Goal: Navigation & Orientation: Find specific page/section

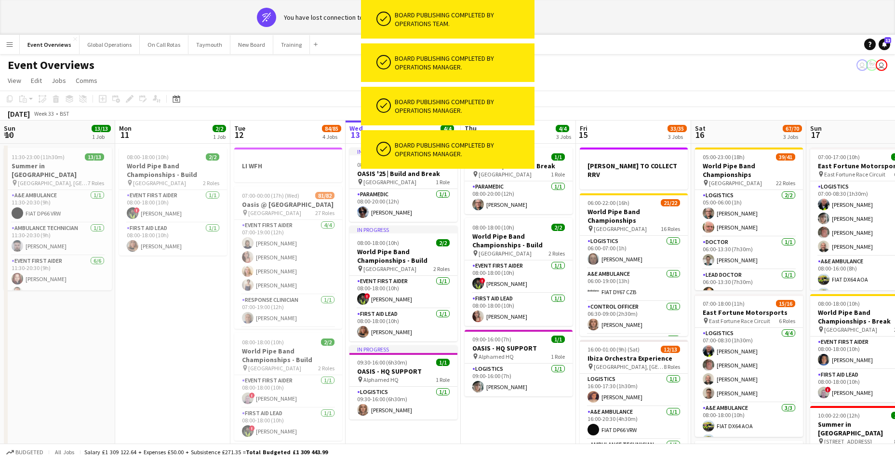
scroll to position [0, 230]
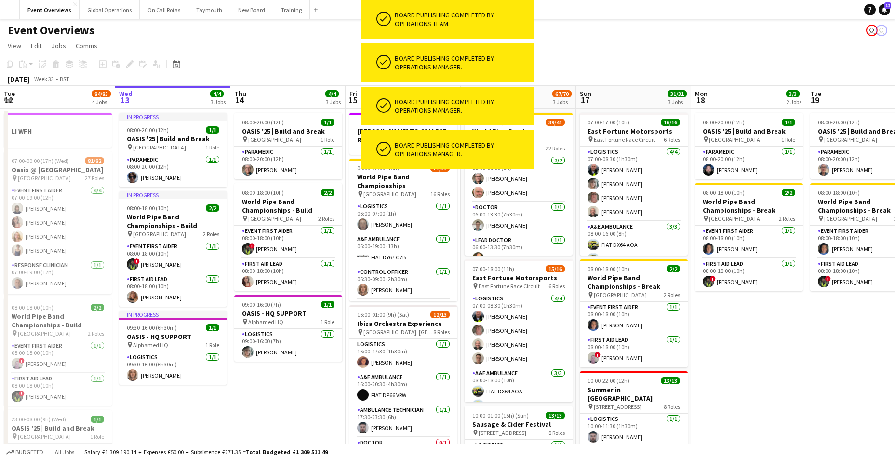
click at [551, 40] on app-page-menu "View Day view expanded Day view collapsed Month view Date picker Jump to [DATE]…" at bounding box center [447, 47] width 895 height 18
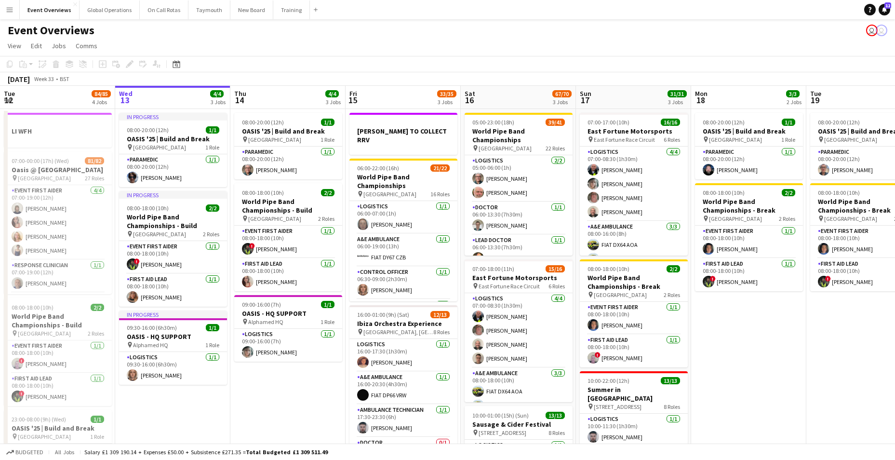
click at [7, 9] on app-icon "Menu" at bounding box center [10, 10] width 8 height 8
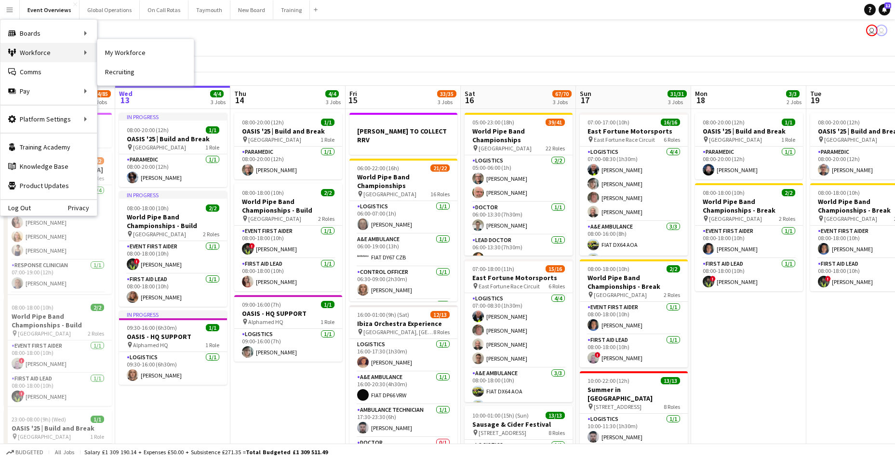
click at [27, 49] on div "Workforce Workforce" at bounding box center [48, 52] width 96 height 19
click at [120, 56] on link "My Workforce" at bounding box center [145, 52] width 96 height 19
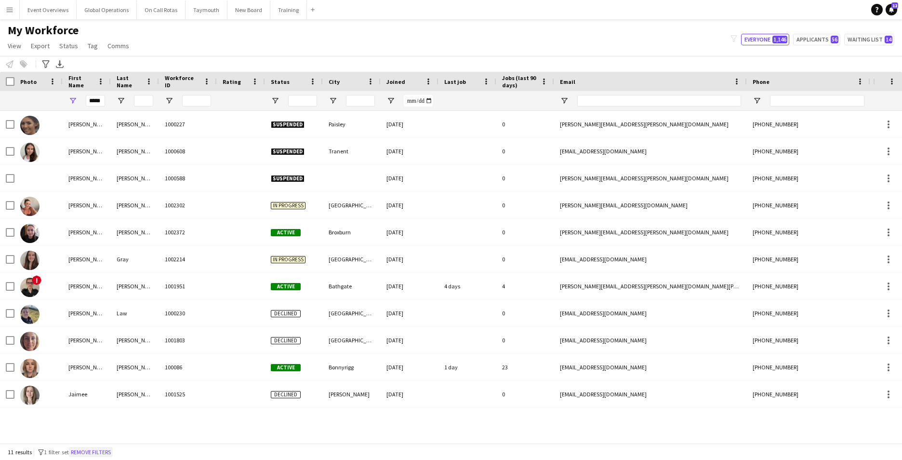
click at [93, 447] on button "Remove filters" at bounding box center [91, 452] width 44 height 11
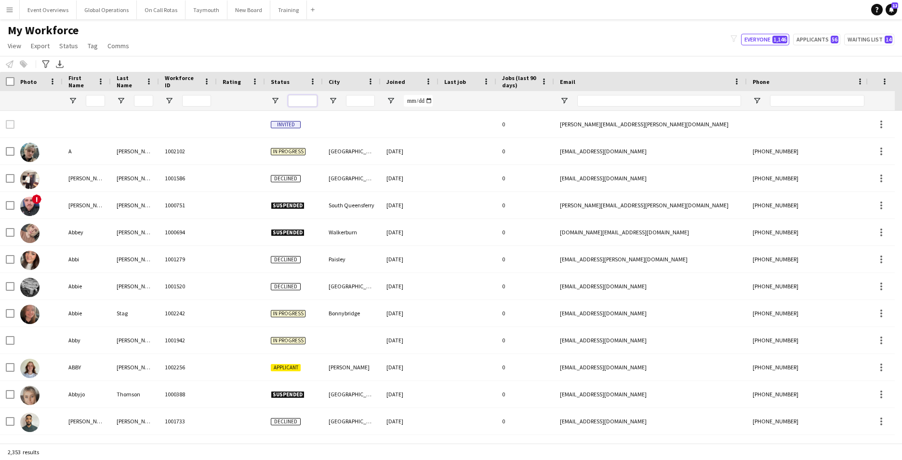
click at [300, 99] on input "Status Filter Input" at bounding box center [302, 101] width 29 height 12
click at [311, 80] on span at bounding box center [312, 81] width 9 height 9
click at [276, 98] on span "Open Filter Menu" at bounding box center [275, 100] width 9 height 9
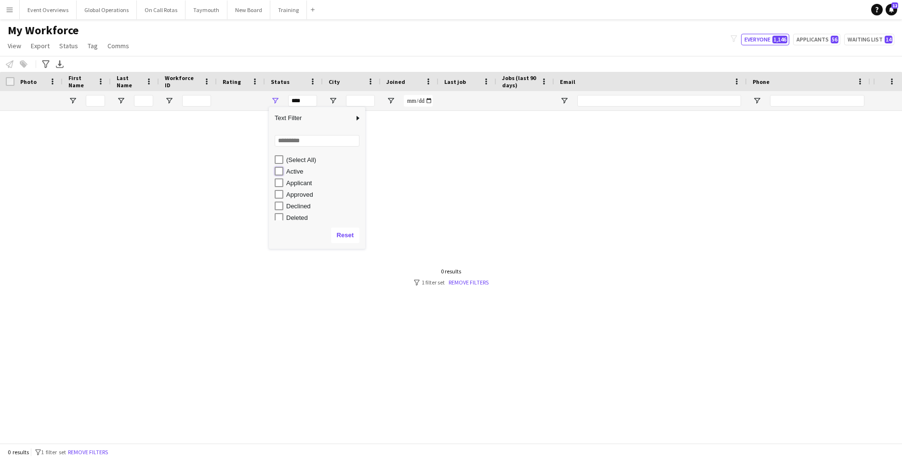
type input "**********"
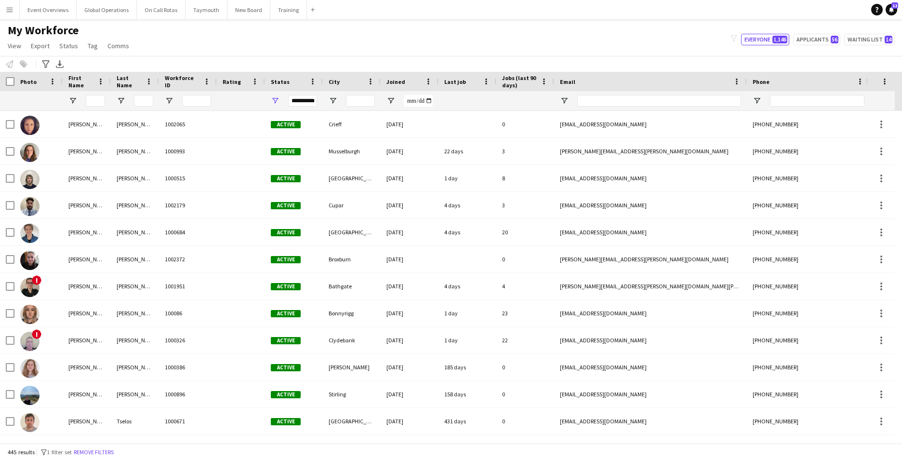
click at [12, 11] on app-icon "Menu" at bounding box center [10, 10] width 8 height 8
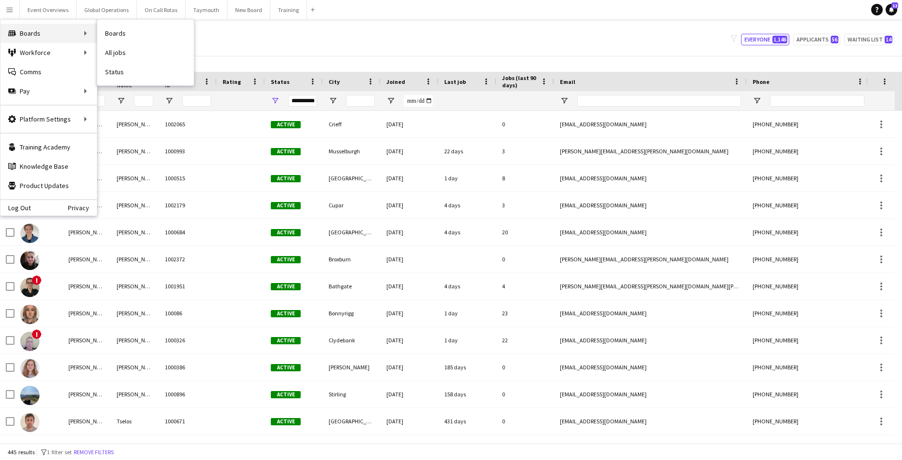
click at [39, 26] on div "Boards Boards" at bounding box center [48, 33] width 96 height 19
click at [39, 31] on div "Boards Boards" at bounding box center [48, 33] width 96 height 19
click at [110, 34] on link "Boards" at bounding box center [145, 33] width 96 height 19
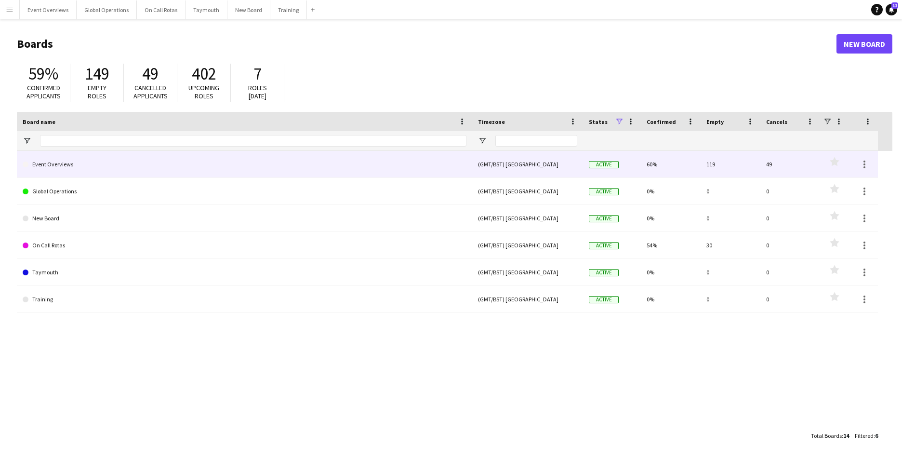
click at [71, 162] on link "Event Overviews" at bounding box center [245, 164] width 444 height 27
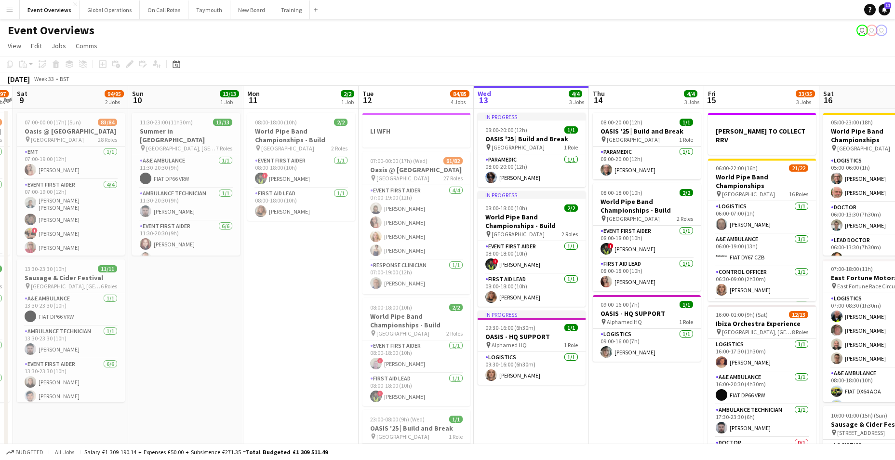
scroll to position [0, 282]
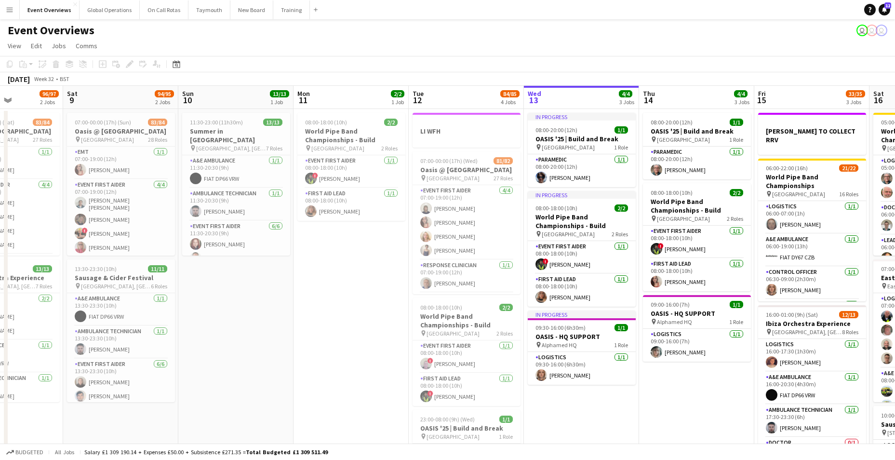
drag, startPoint x: 121, startPoint y: 397, endPoint x: 529, endPoint y: 388, distance: 408.6
click at [529, 388] on app-calendar-viewport "Wed 6 2/2 2 Jobs Thu 7 4/4 3 Jobs Fri 8 96/97 2 Jobs Sat 9 94/95 2 Jobs Sun 10 …" at bounding box center [447, 327] width 895 height 482
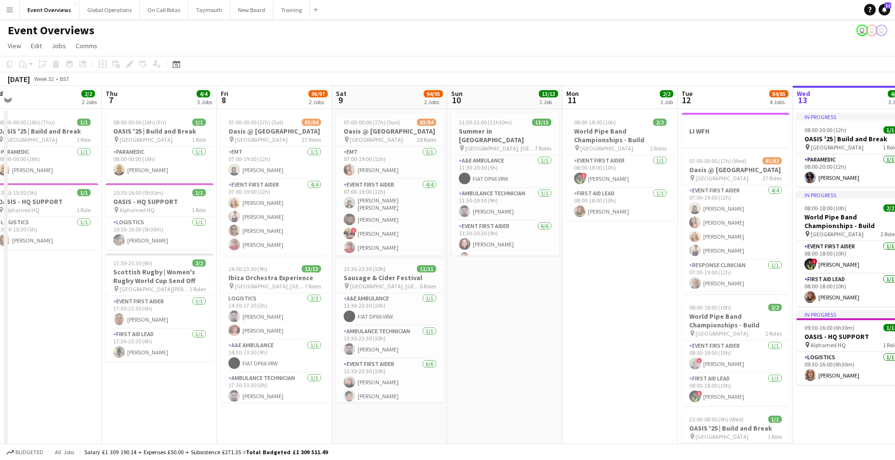
scroll to position [0, 210]
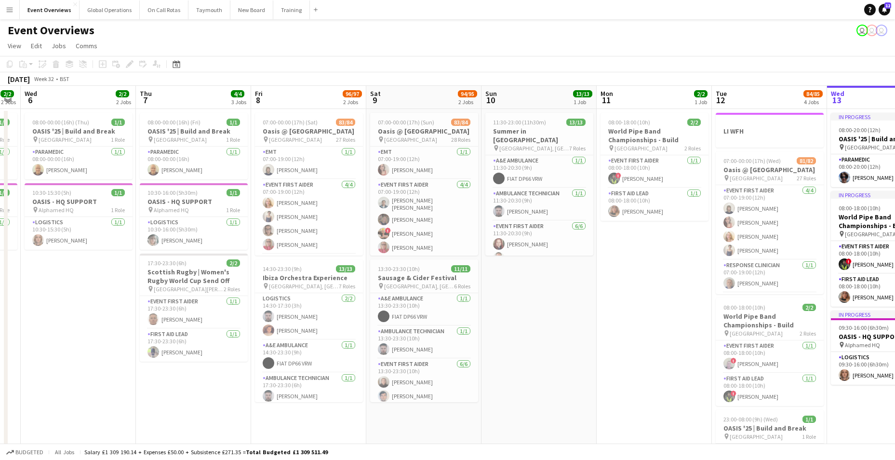
drag, startPoint x: 241, startPoint y: 384, endPoint x: 544, endPoint y: 387, distance: 303.0
click at [544, 387] on app-calendar-viewport "Mon 4 2/2 3 Jobs Tue 5 2/2 2 Jobs Wed 6 2/2 2 Jobs Thu 7 4/4 3 Jobs Fri 8 96/97…" at bounding box center [447, 327] width 895 height 482
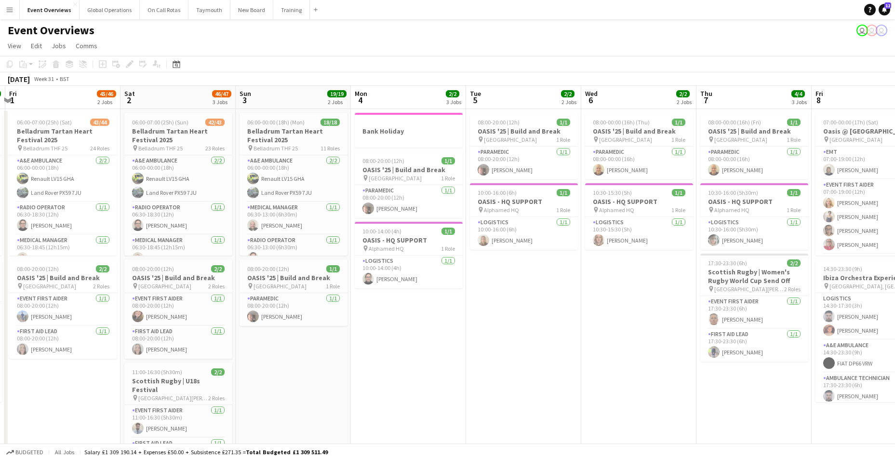
drag, startPoint x: 138, startPoint y: 380, endPoint x: 585, endPoint y: 392, distance: 447.2
click at [603, 392] on app-calendar-viewport "Wed 30 Thu 31 48/48 2 Jobs Fri 1 45/46 2 Jobs Sat 2 46/47 3 Jobs Sun 3 19/19 2 …" at bounding box center [447, 327] width 895 height 482
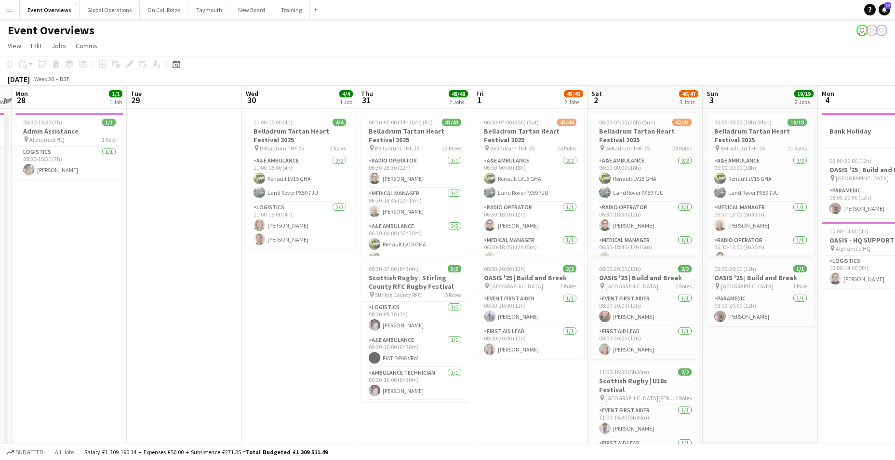
drag, startPoint x: 39, startPoint y: 373, endPoint x: 506, endPoint y: 373, distance: 466.8
click at [506, 373] on app-calendar-viewport "Sat 26 1 Job Sun 27 1 Job Mon 28 1/1 1 Job Tue 29 Wed 30 4/4 1 Job Thu 31 48/48…" at bounding box center [447, 327] width 895 height 482
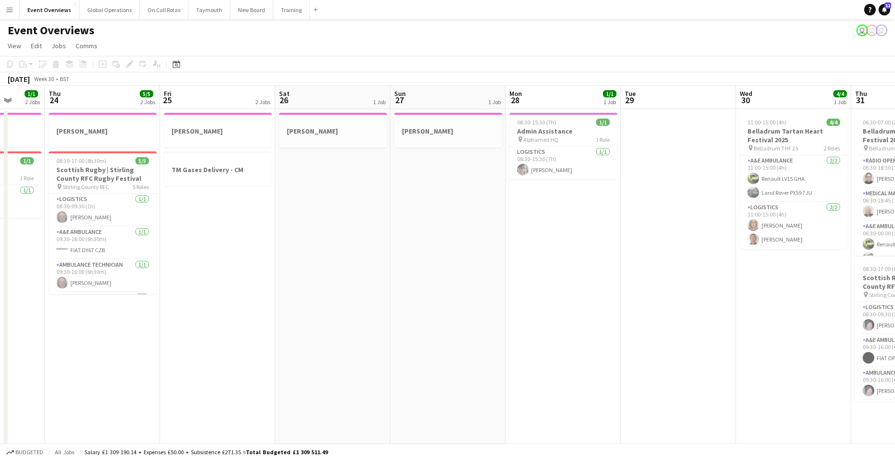
drag, startPoint x: 41, startPoint y: 361, endPoint x: 535, endPoint y: 364, distance: 493.8
click at [535, 364] on app-calendar-viewport "Mon 21 1 Job Tue 22 6/6 3 Jobs Wed 23 1/1 2 Jobs Thu 24 5/5 2 Jobs Fri 25 2 Job…" at bounding box center [447, 327] width 895 height 482
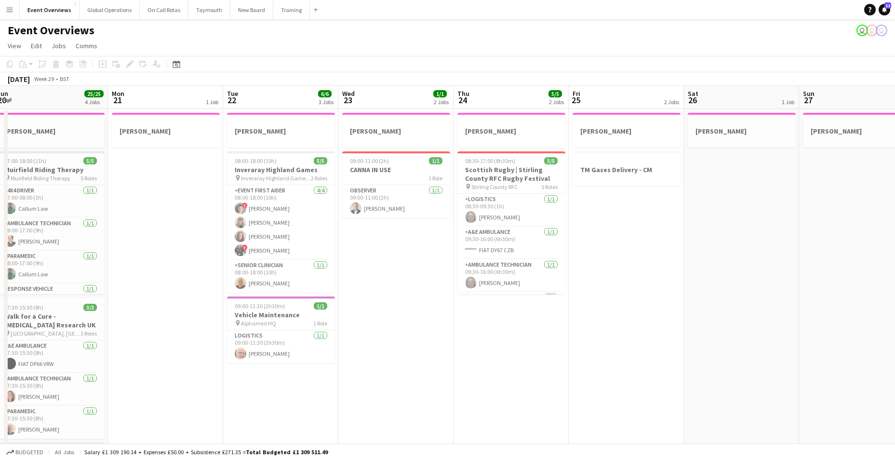
scroll to position [0, 199]
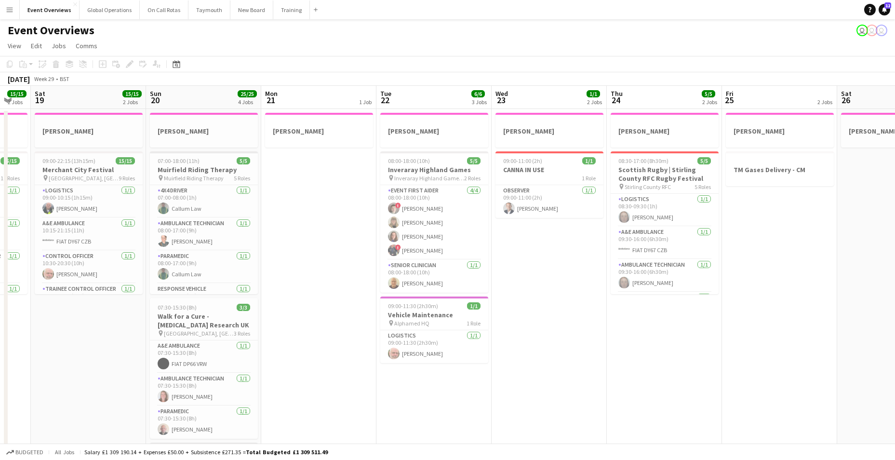
drag, startPoint x: 87, startPoint y: 353, endPoint x: 649, endPoint y: 368, distance: 562.0
click at [649, 368] on app-calendar-viewport "Thu 17 1 Job Fri 18 15/15 2 Jobs Sat 19 15/15 2 Jobs Sun 20 25/25 4 Jobs Mon 21…" at bounding box center [447, 345] width 895 height 519
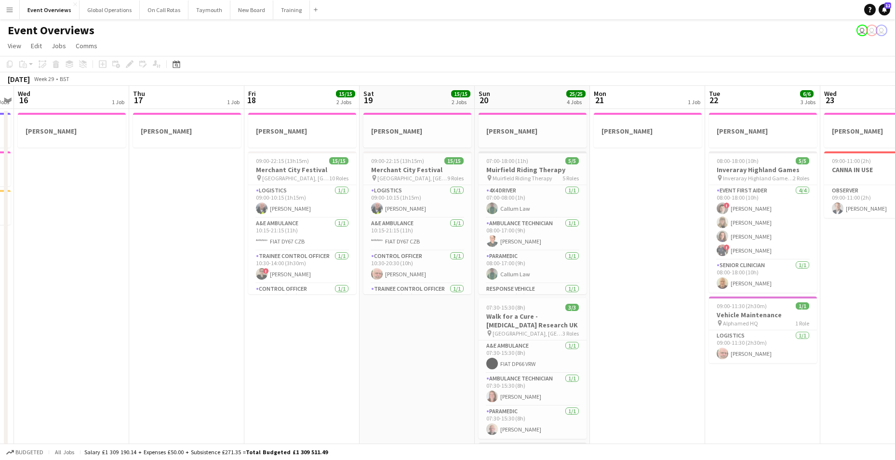
scroll to position [0, 216]
drag, startPoint x: 270, startPoint y: 360, endPoint x: 599, endPoint y: 374, distance: 329.3
click at [599, 374] on app-calendar-viewport "Mon 14 3/3 3 Jobs Tue 15 3 Jobs Wed 16 1 Job Thu 17 1 Job Fri 18 15/15 2 Jobs S…" at bounding box center [447, 345] width 895 height 519
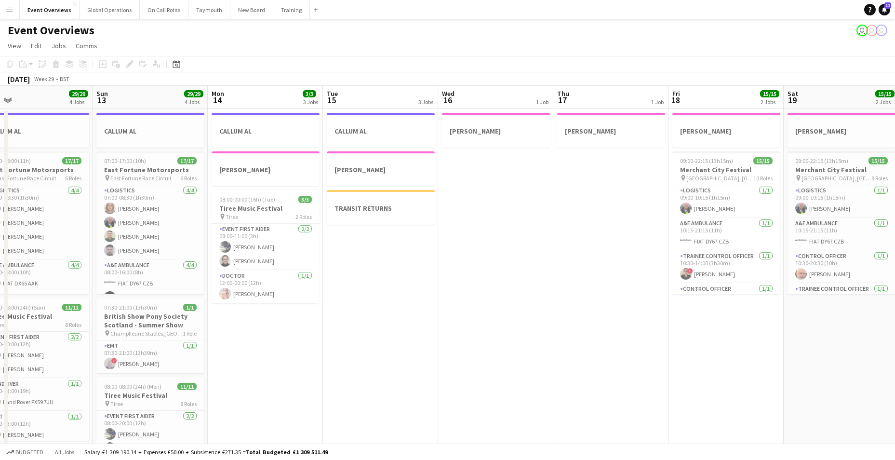
scroll to position [0, 214]
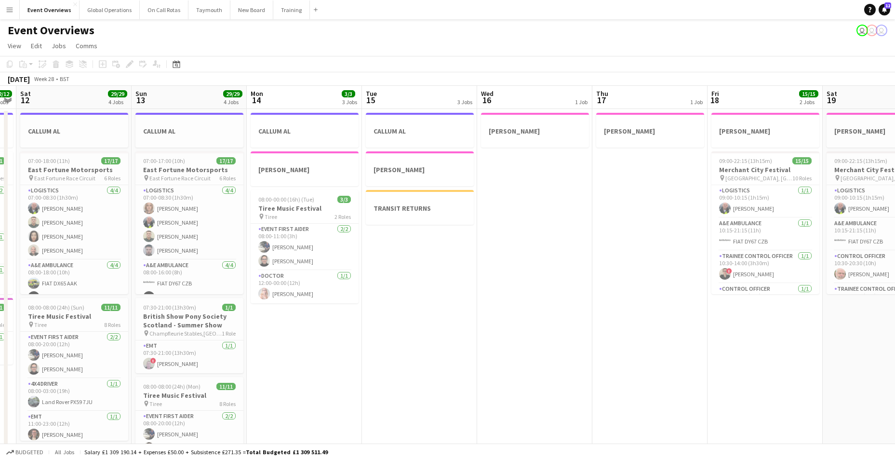
drag, startPoint x: 117, startPoint y: 349, endPoint x: 579, endPoint y: 361, distance: 462.7
click at [579, 361] on app-calendar-viewport "Thu 10 5/5 4 Jobs Fri 11 12/12 3 Jobs Sat 12 29/29 4 Jobs Sun 13 29/29 4 Jobs M…" at bounding box center [447, 345] width 895 height 519
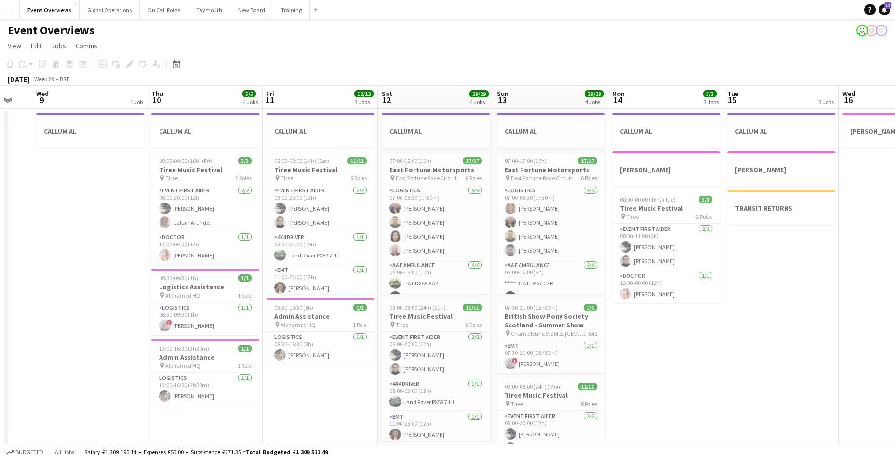
scroll to position [0, 288]
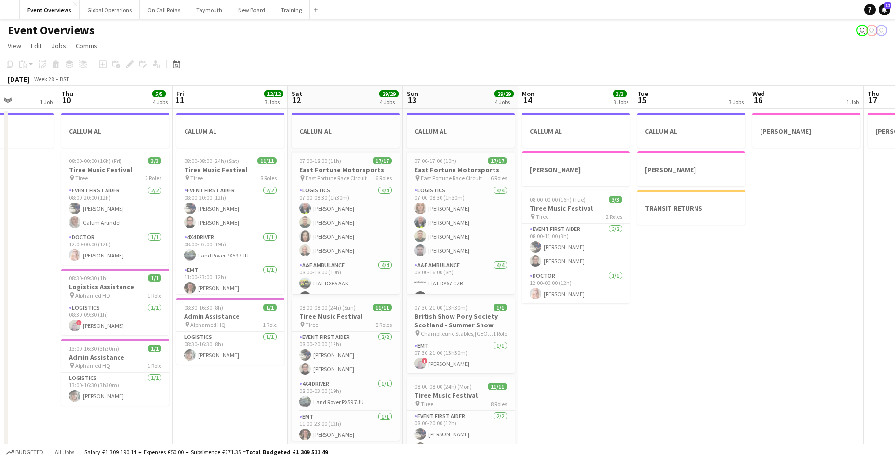
drag, startPoint x: 323, startPoint y: 353, endPoint x: 595, endPoint y: 365, distance: 271.5
click at [595, 365] on app-calendar-viewport "Mon 7 1/1 2 Jobs Tue 8 Wed 9 1 Job Thu 10 5/5 4 Jobs Fri 11 12/12 3 Jobs Sat 12…" at bounding box center [447, 345] width 895 height 519
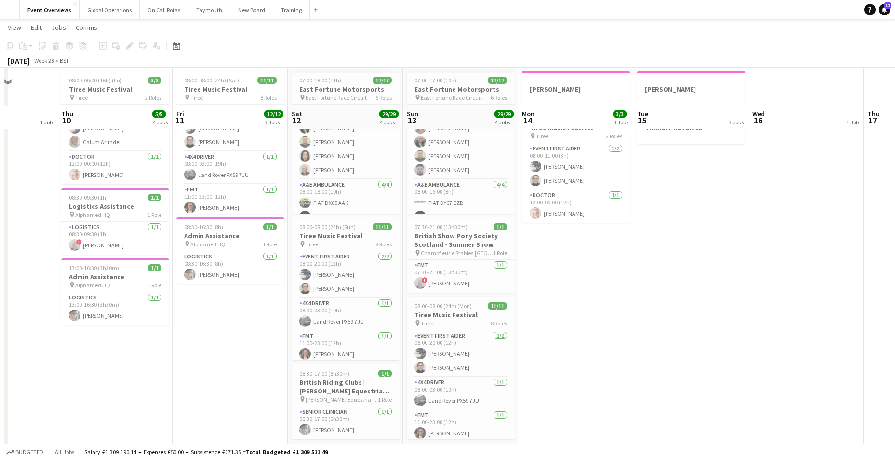
scroll to position [161, 0]
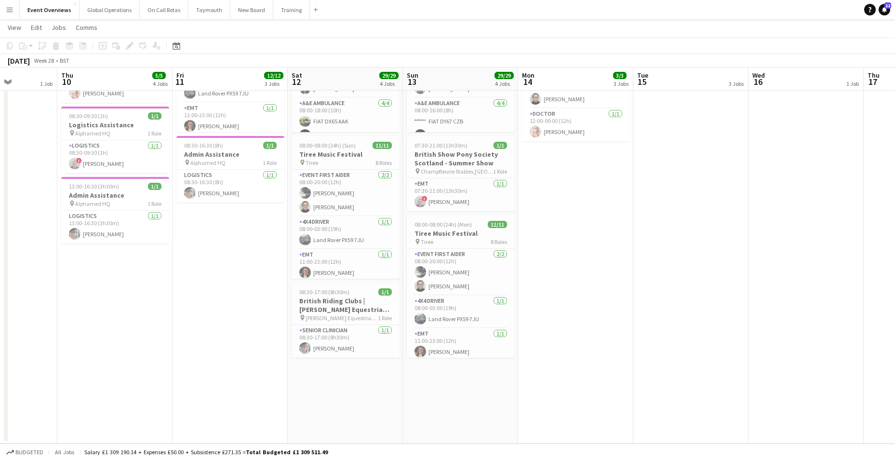
click at [208, 323] on app-date-cell "CALLUM AL 08:00-08:00 (24h) (Sat) 11/11 Tiree Music Festival pin Tiree 8 Roles …" at bounding box center [229, 195] width 115 height 496
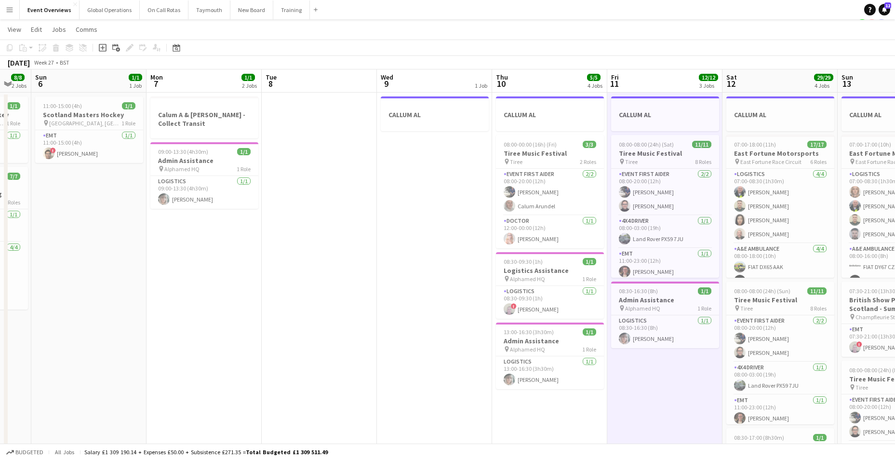
scroll to position [0, 273]
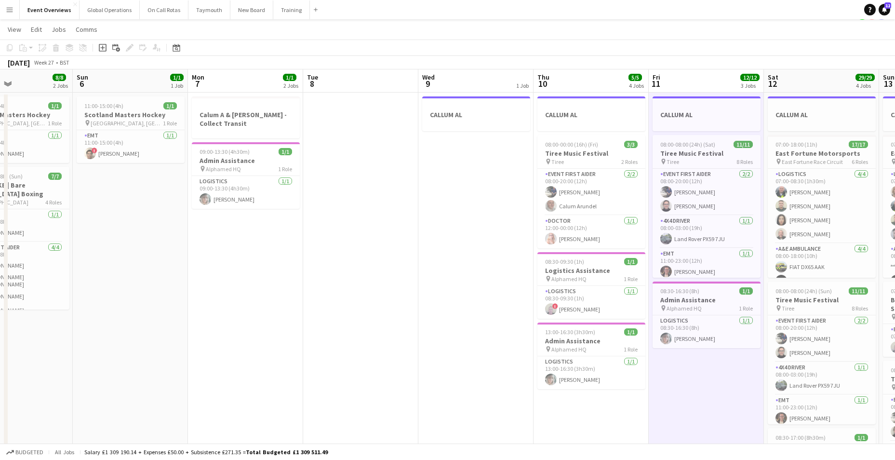
drag, startPoint x: 117, startPoint y: 396, endPoint x: 593, endPoint y: 384, distance: 476.1
click at [593, 384] on app-calendar-viewport "Thu 3 1/1 1 Job Fri 4 1/1 1 Job Sat 5 8/8 2 Jobs Sun 6 1/1 1 Job Mon 7 1/1 2 Jo…" at bounding box center [447, 328] width 895 height 519
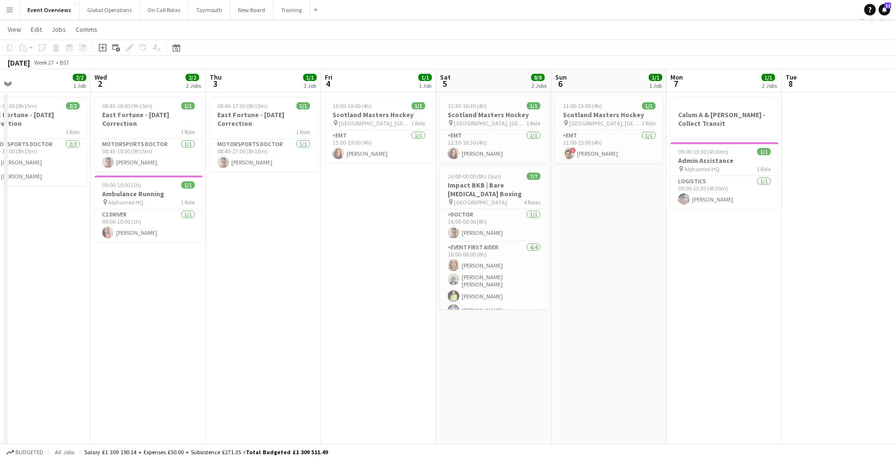
scroll to position [0, 246]
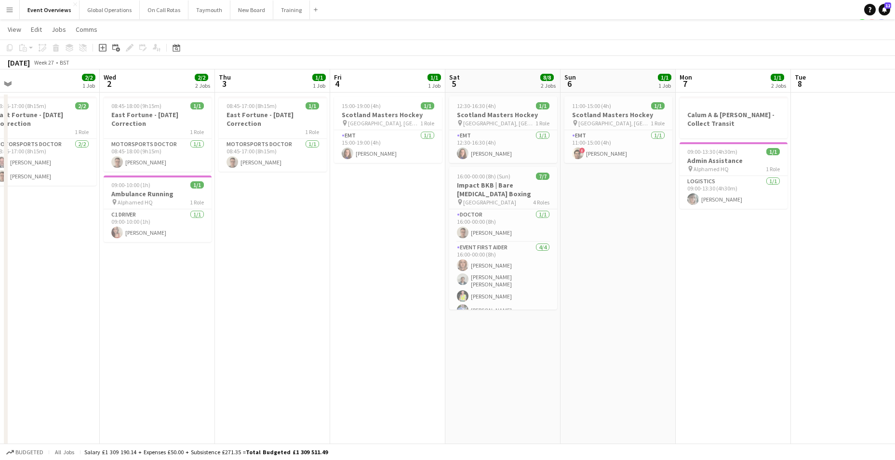
drag, startPoint x: 181, startPoint y: 379, endPoint x: 668, endPoint y: 365, distance: 487.8
click at [668, 365] on app-calendar-viewport "Sun 29 Mon 30 2/2 1 Job Tue 1 2/2 1 Job Wed 2 2/2 2 Jobs Thu 3 1/1 1 Job Fri 4 …" at bounding box center [447, 328] width 895 height 519
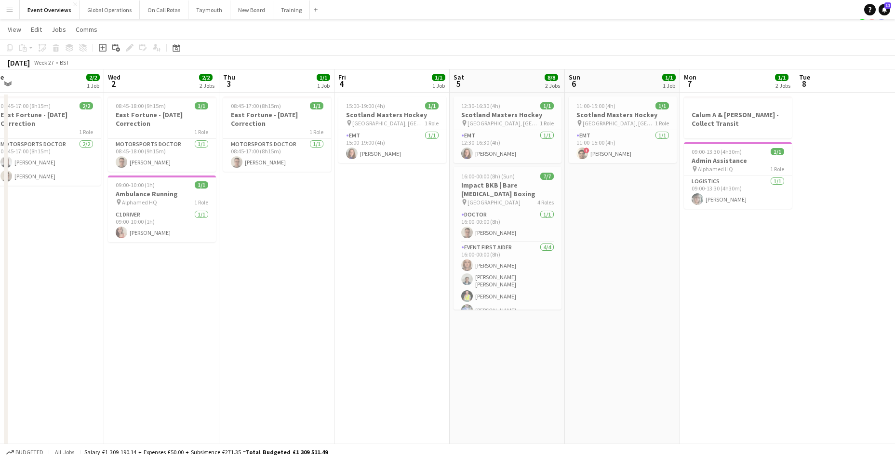
scroll to position [0, 237]
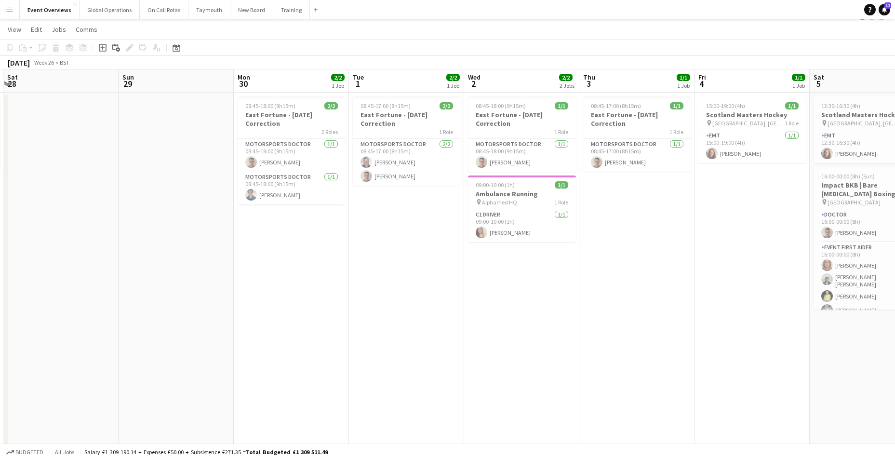
drag, startPoint x: 60, startPoint y: 372, endPoint x: 411, endPoint y: 383, distance: 351.4
click at [423, 380] on app-calendar-viewport "Thu 26 2/2 2 Jobs Fri 27 1/1 1 Job Sat 28 Sun 29 Mon 30 2/2 1 Job Tue 1 2/2 1 J…" at bounding box center [447, 328] width 895 height 519
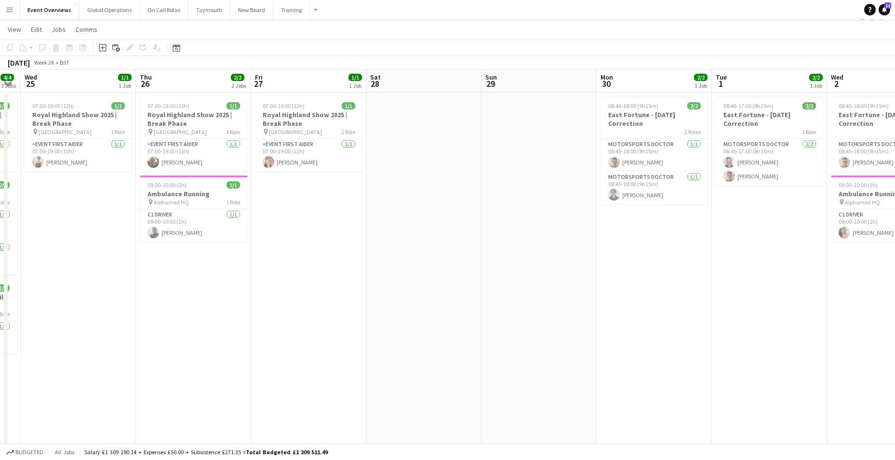
scroll to position [0, 220]
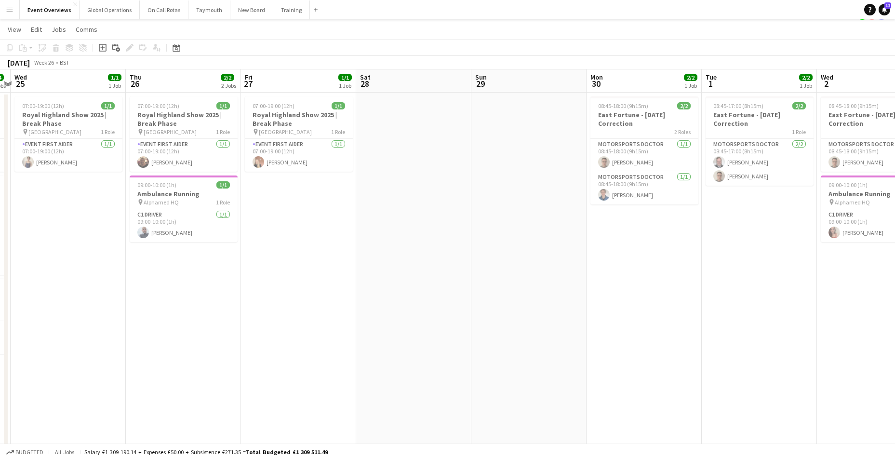
drag, startPoint x: 190, startPoint y: 379, endPoint x: 544, endPoint y: 386, distance: 354.7
click at [544, 386] on app-calendar-viewport "Mon 23 5/5 3 Jobs Tue 24 4/4 3 Jobs Wed 25 1/1 1 Job Thu 26 2/2 2 Jobs Fri 27 1…" at bounding box center [447, 328] width 895 height 519
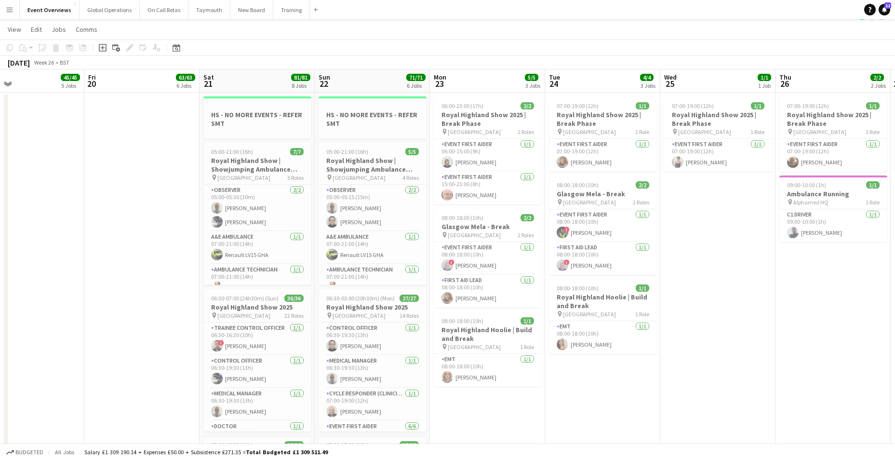
scroll to position [0, 318]
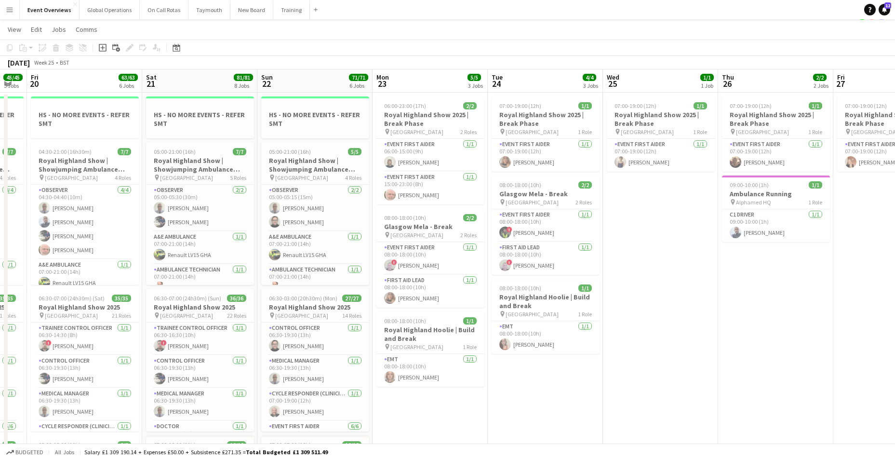
drag, startPoint x: 89, startPoint y: 363, endPoint x: 681, endPoint y: 354, distance: 592.2
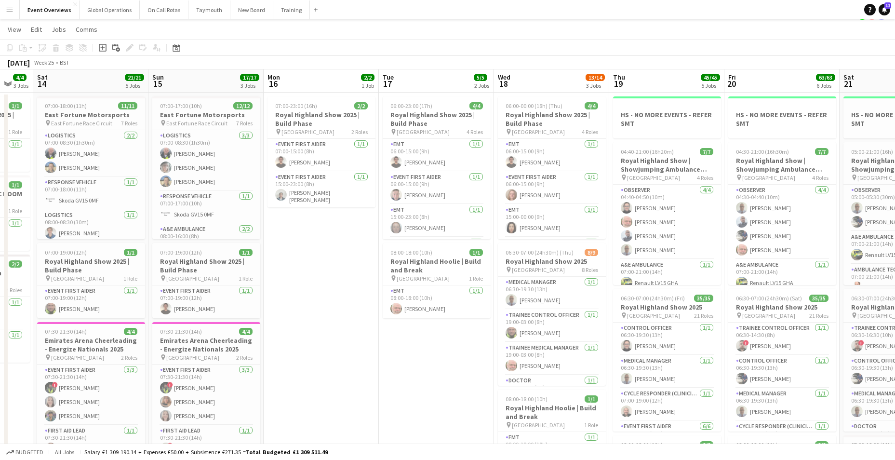
scroll to position [0, 312]
drag, startPoint x: 196, startPoint y: 368, endPoint x: 893, endPoint y: 350, distance: 697.8
